Goal: Task Accomplishment & Management: Manage account settings

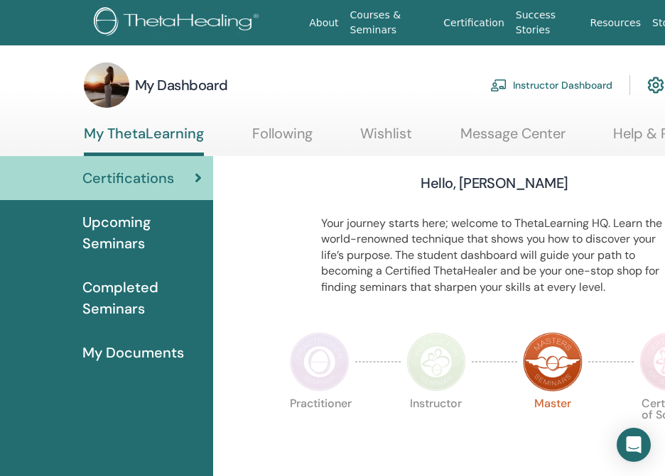
click at [541, 84] on link "Instructor Dashboard" at bounding box center [551, 85] width 122 height 31
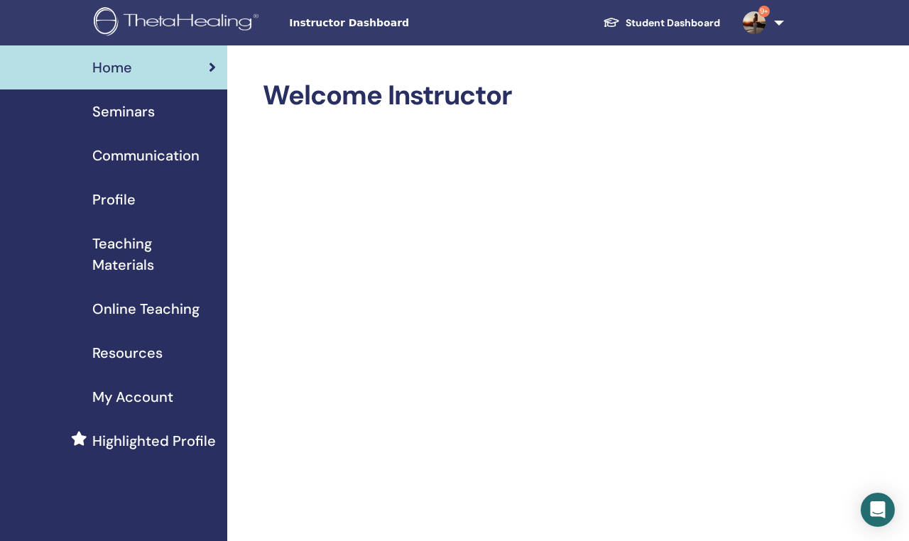
click at [151, 352] on span "Resources" at bounding box center [127, 352] width 70 height 21
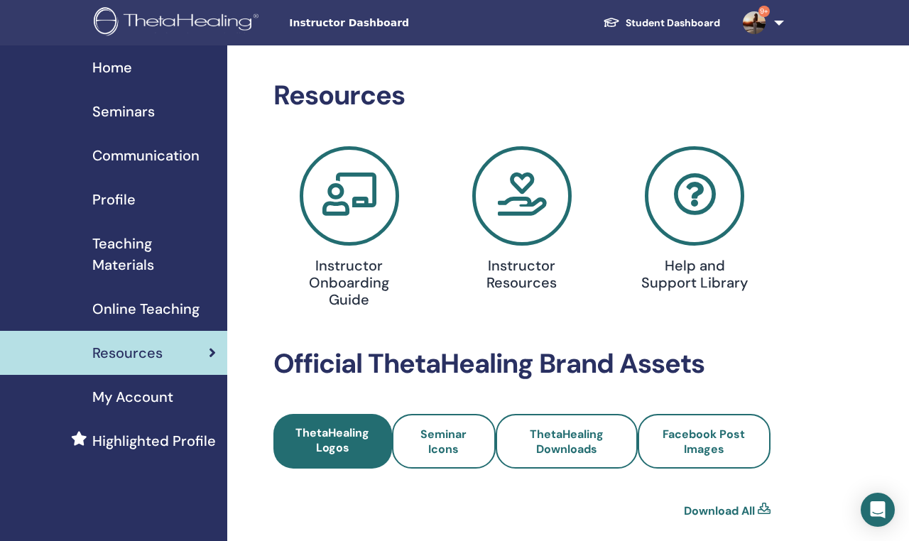
click at [151, 312] on span "Online Teaching" at bounding box center [145, 308] width 107 height 21
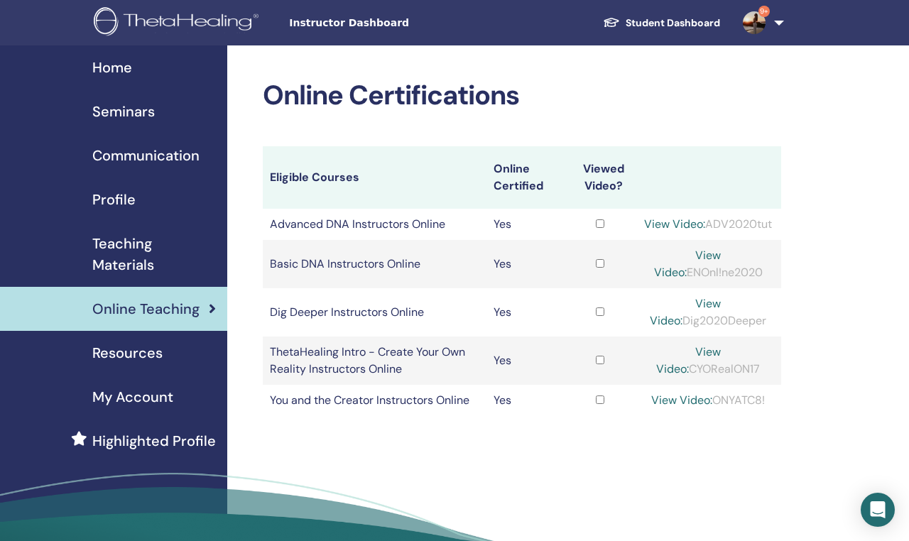
click at [143, 394] on span "My Account" at bounding box center [132, 396] width 81 height 21
click at [124, 107] on span "Seminars" at bounding box center [123, 111] width 62 height 21
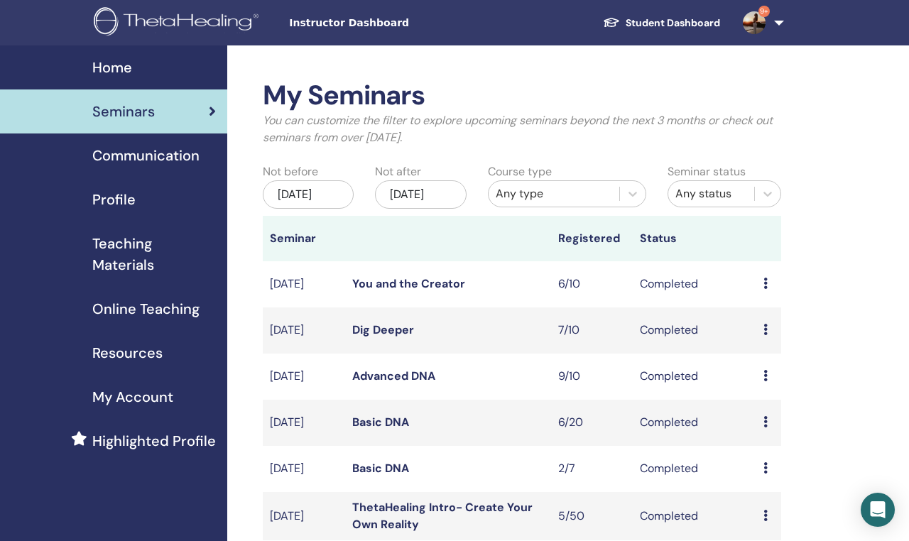
click at [446, 291] on link "You and the Creator" at bounding box center [408, 283] width 113 height 15
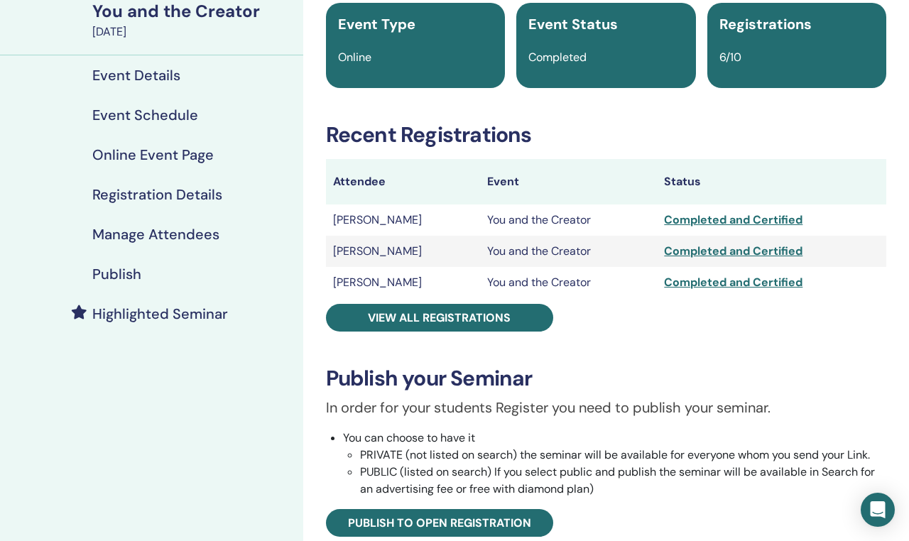
scroll to position [142, 0]
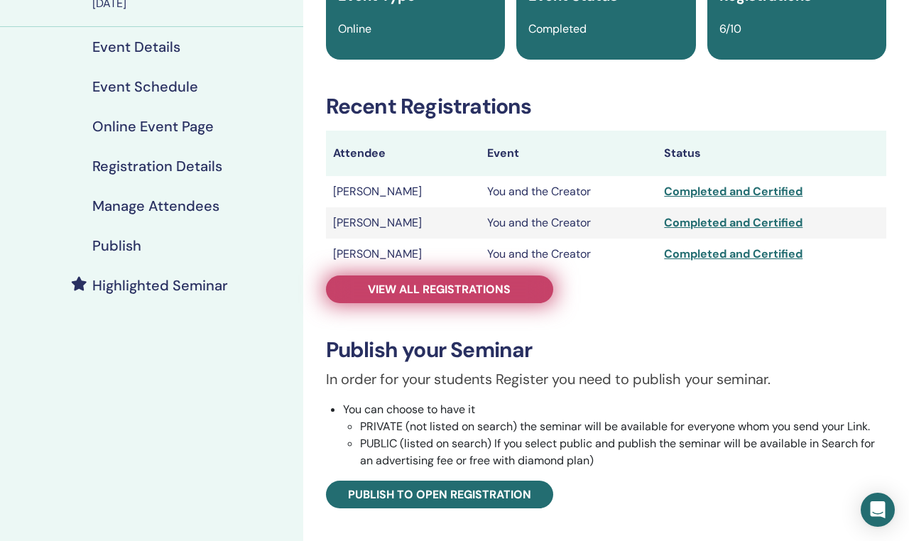
click at [490, 289] on span "View all registrations" at bounding box center [439, 289] width 143 height 15
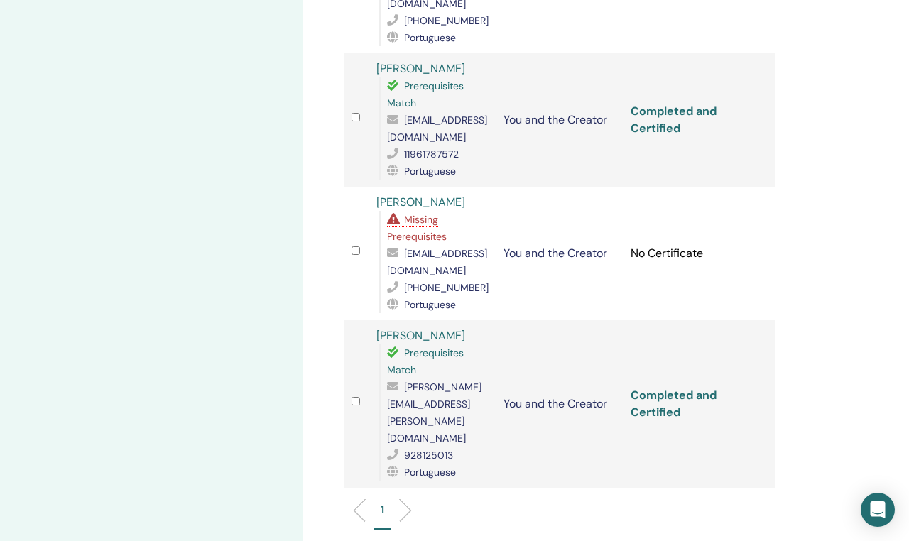
scroll to position [597, 0]
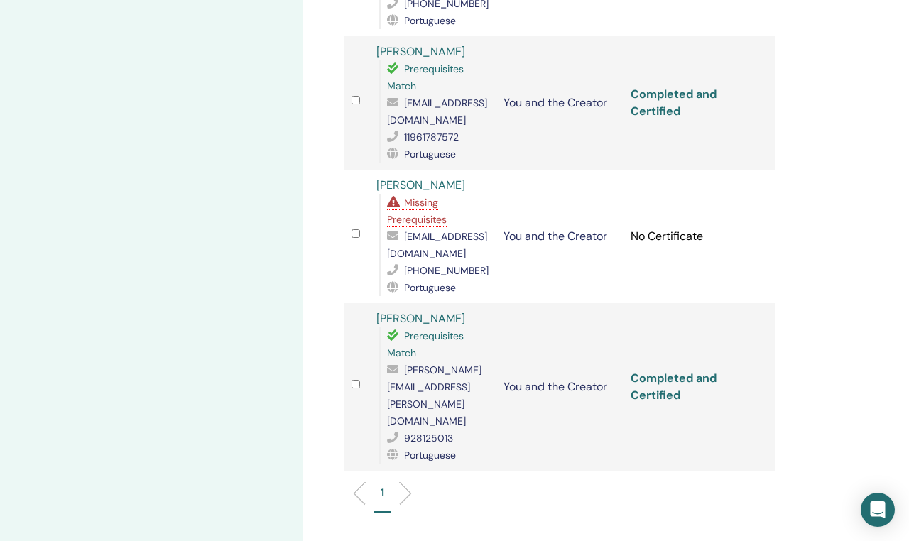
click at [280, 280] on div "My Seminars You and the Creator [DATE] Event Details Event Schedule Online Even…" at bounding box center [151, 87] width 303 height 1277
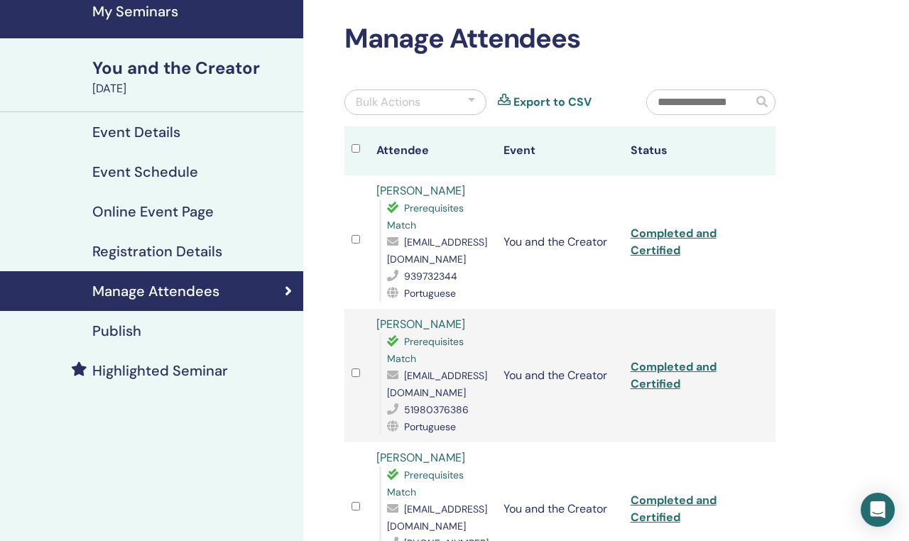
scroll to position [0, 0]
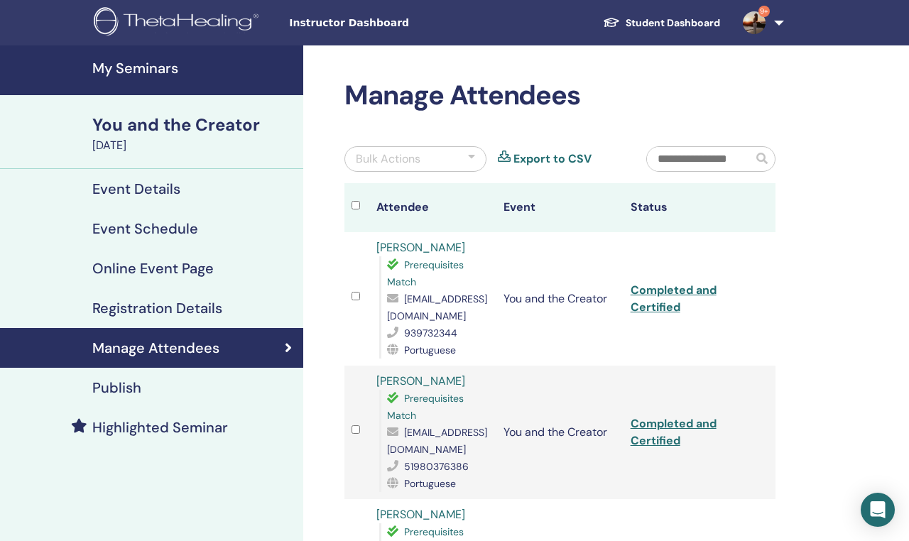
click at [448, 159] on div "Bulk Actions" at bounding box center [415, 159] width 142 height 26
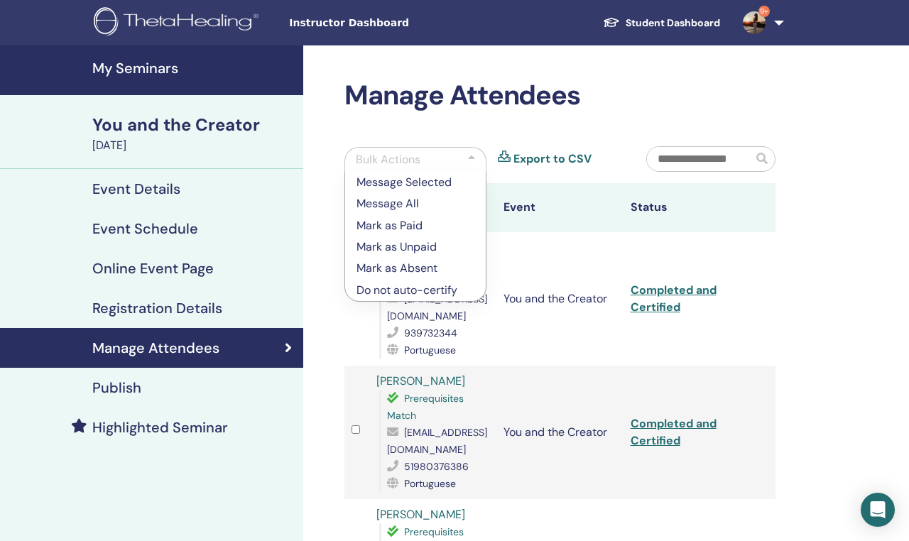
click at [415, 271] on p "Mark as Absent" at bounding box center [415, 268] width 118 height 17
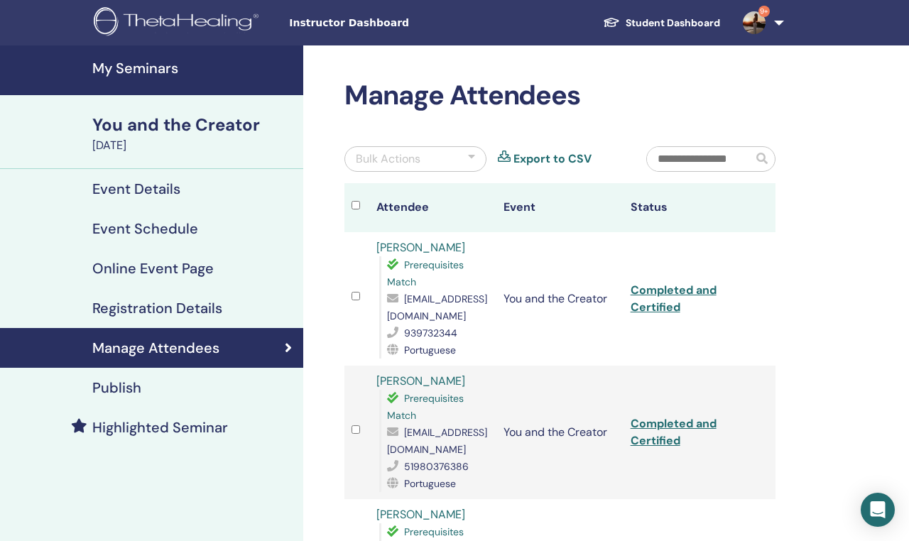
click at [162, 62] on h4 "My Seminars" at bounding box center [193, 68] width 202 height 17
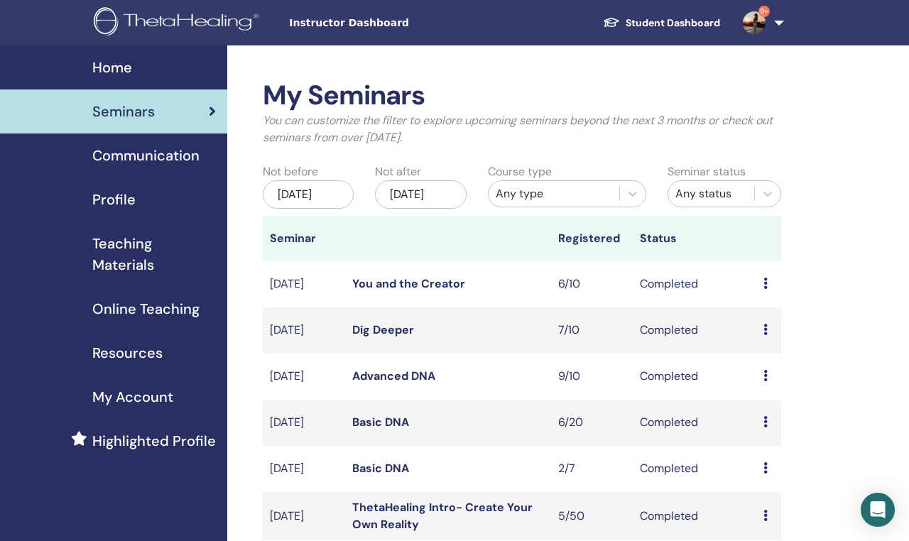
click at [124, 202] on span "Profile" at bounding box center [113, 199] width 43 height 21
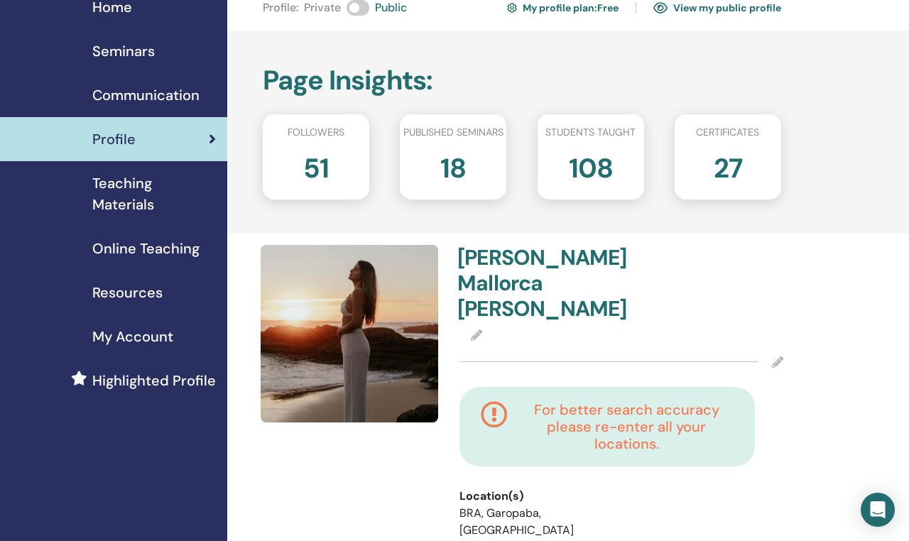
scroll to position [57, 0]
